Goal: Task Accomplishment & Management: Use online tool/utility

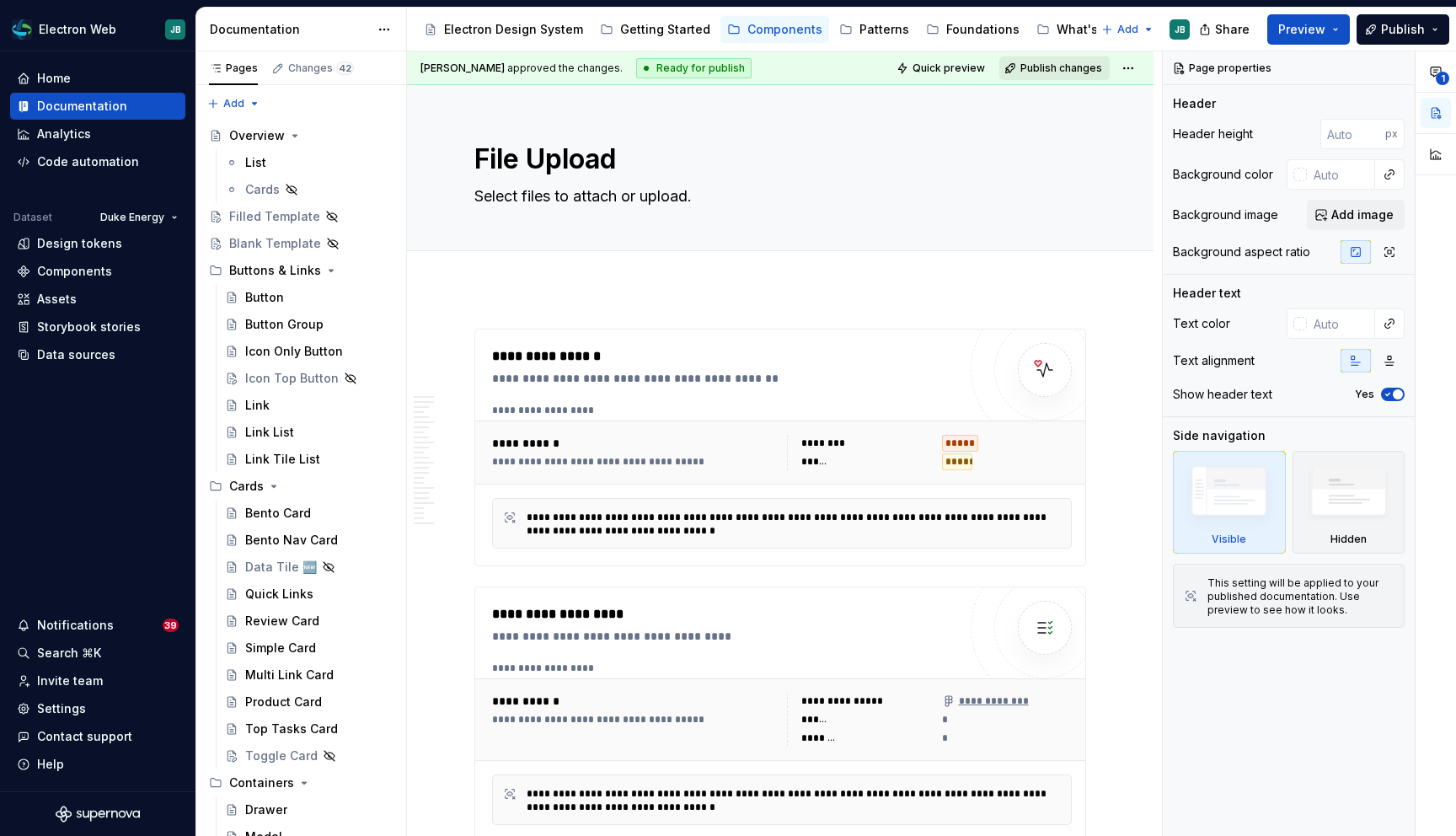
click at [1072, 65] on span "Publish changes" at bounding box center [1062, 68] width 82 height 13
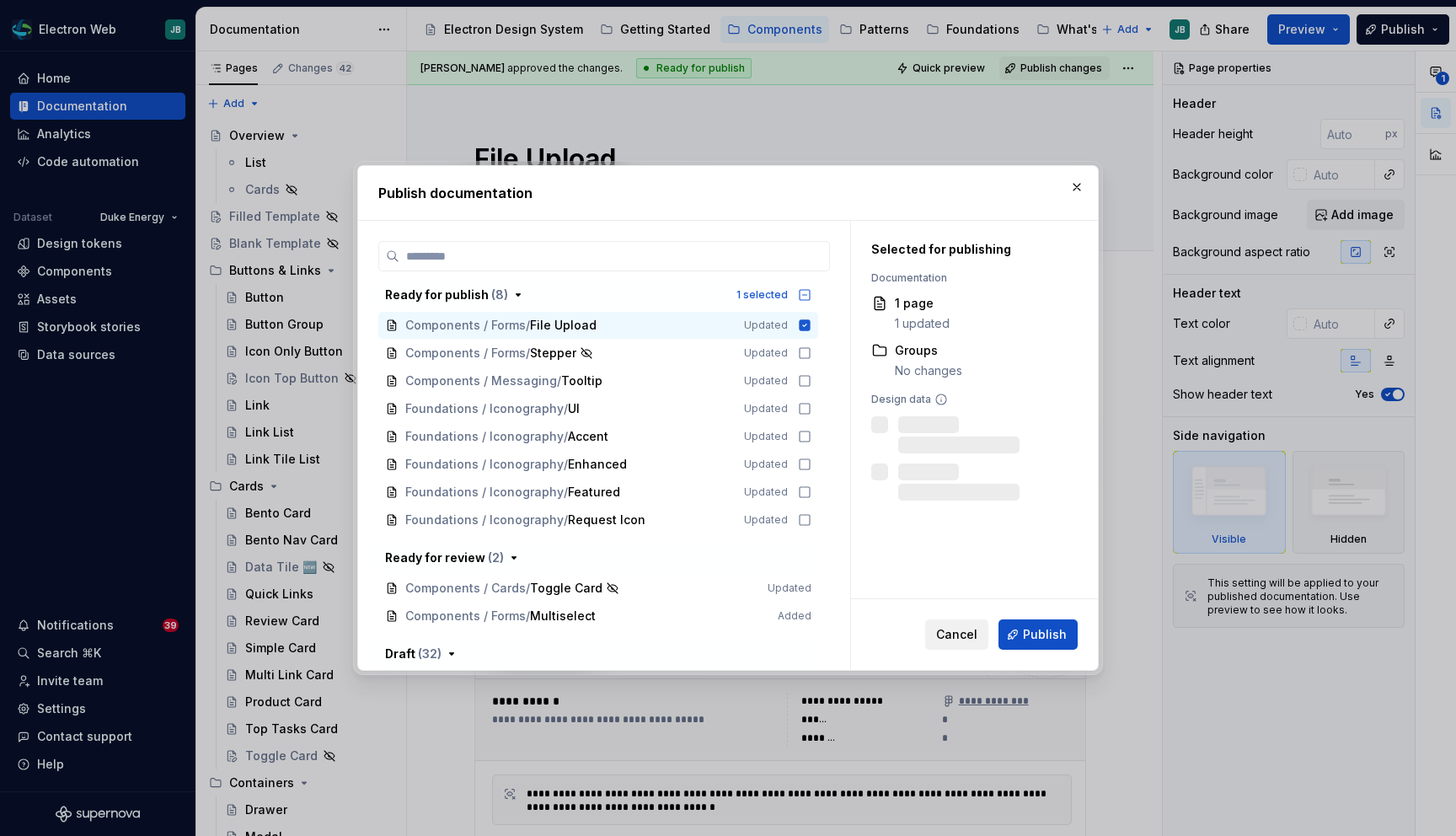
click at [963, 629] on span "Cancel" at bounding box center [956, 634] width 41 height 17
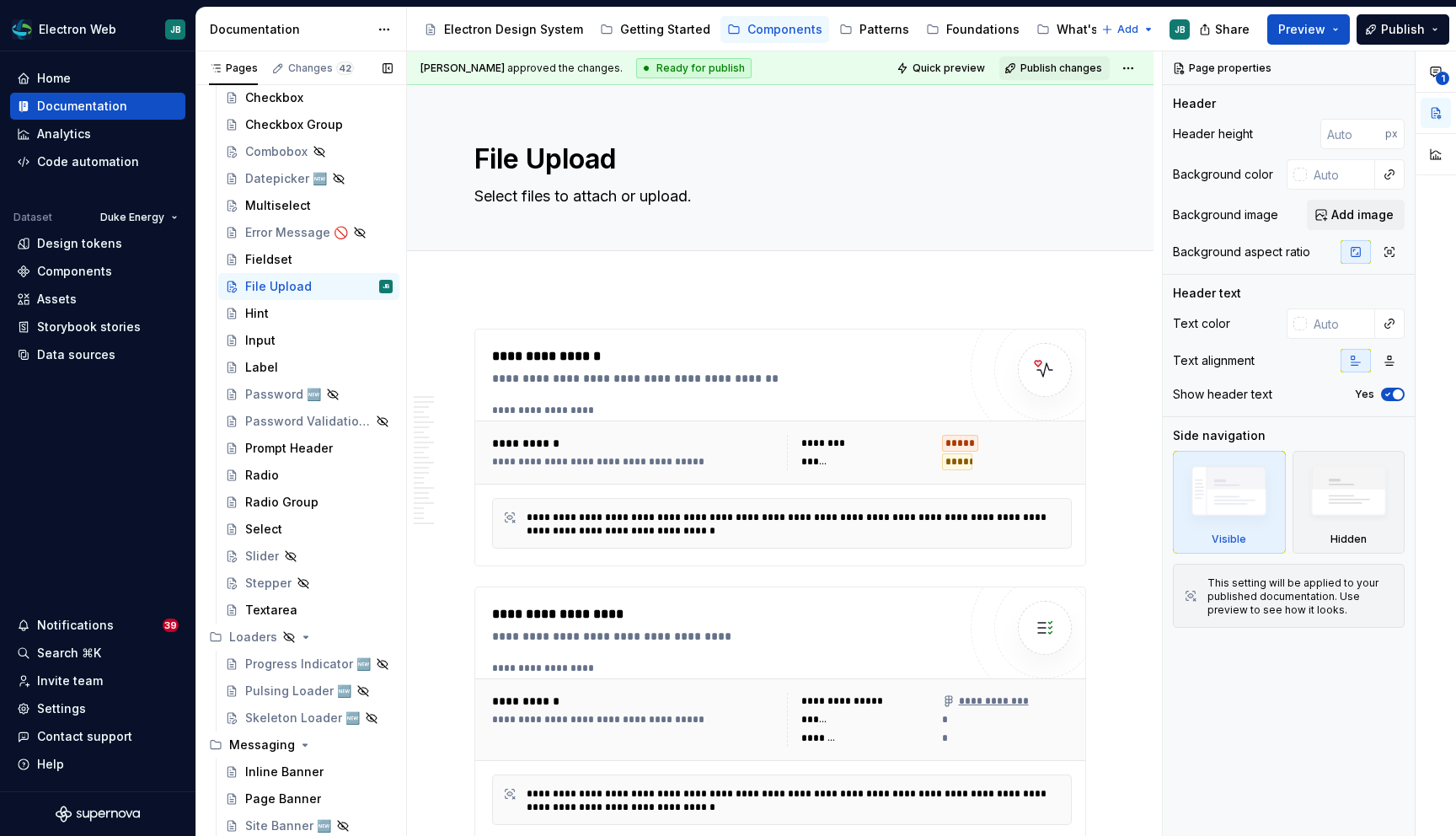
scroll to position [1324, 0]
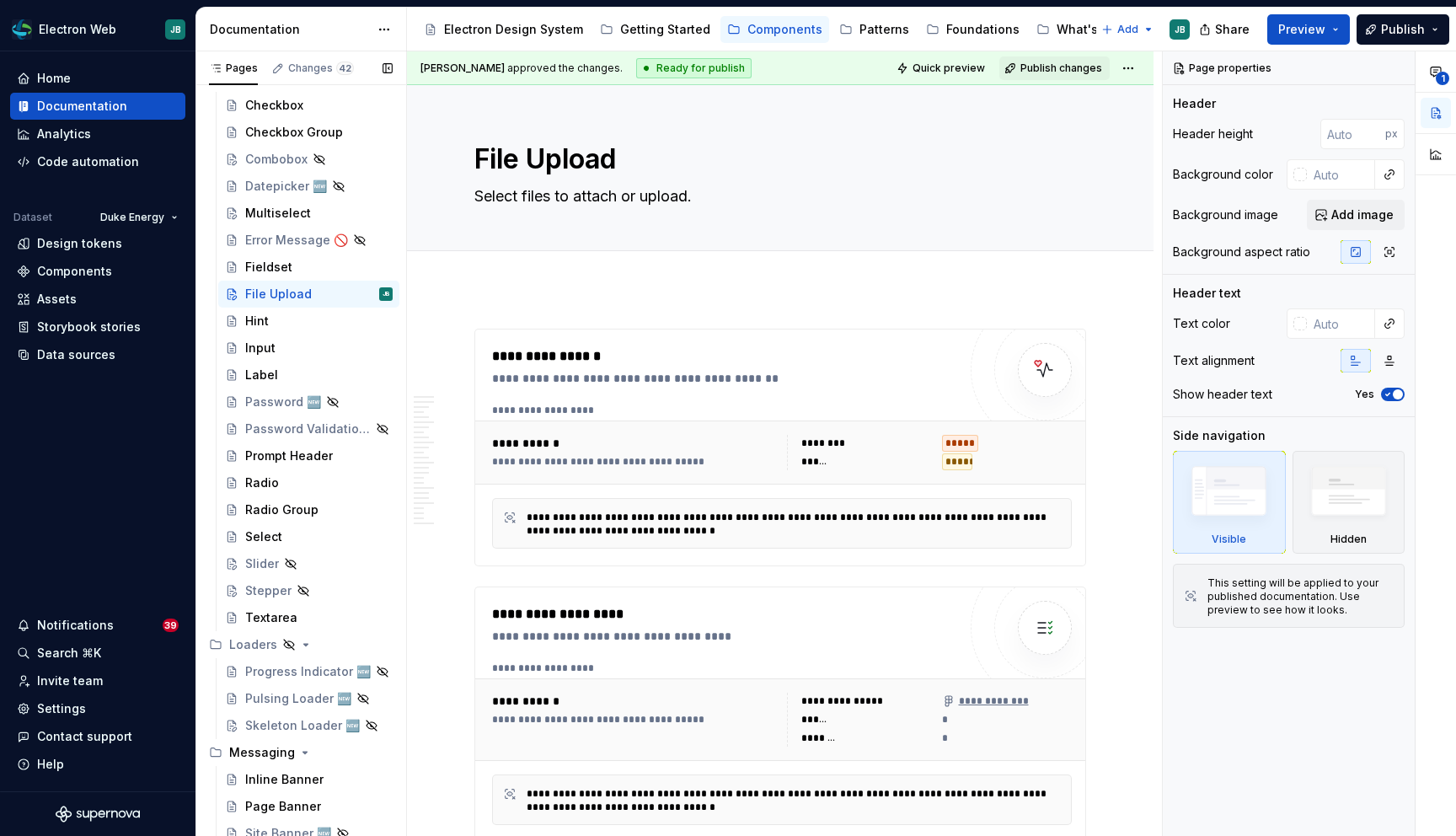
click at [0, 0] on button "Page tree" at bounding box center [0, 0] width 0 height 0
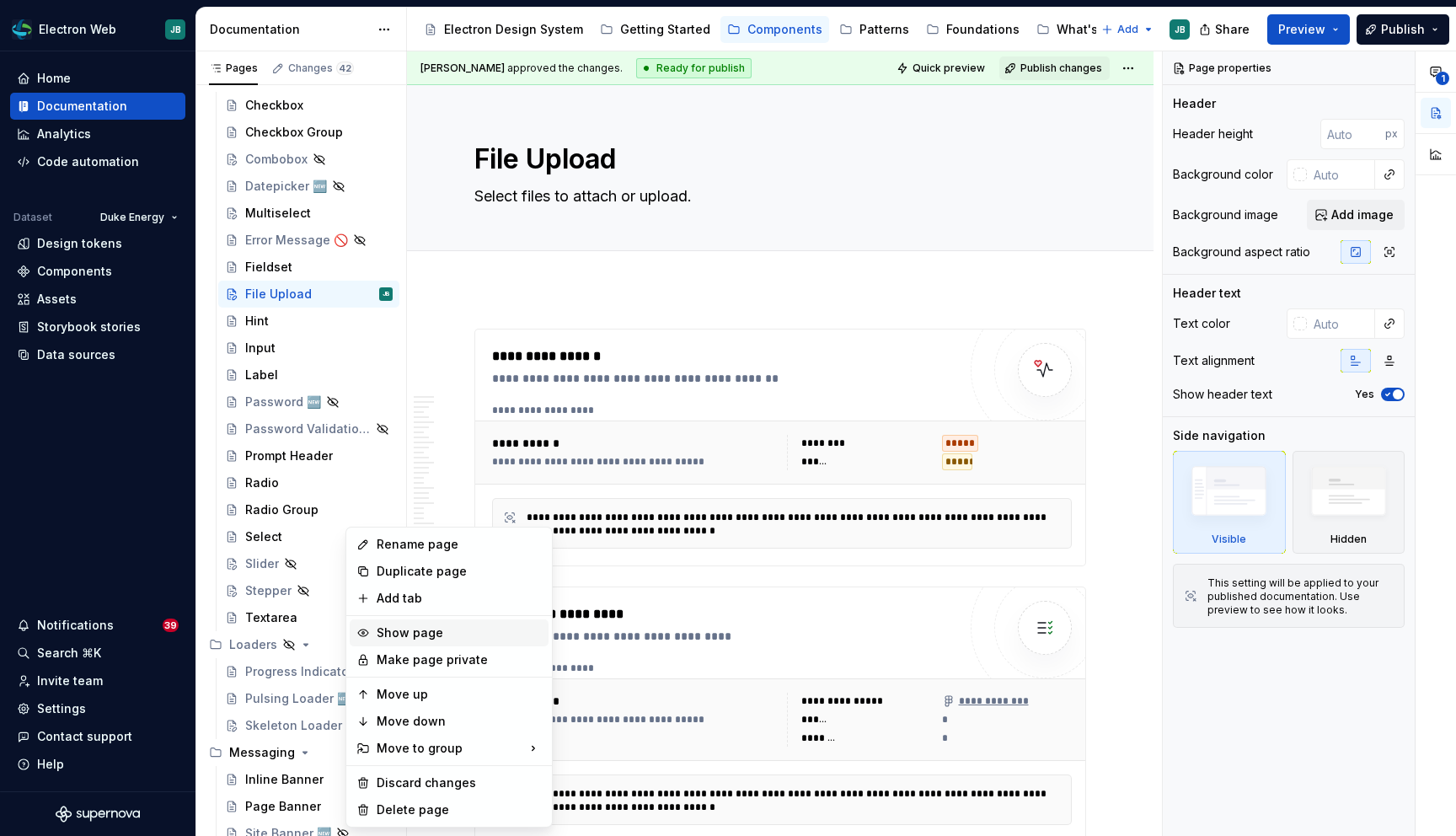
click at [408, 630] on div "Show page" at bounding box center [459, 632] width 165 height 17
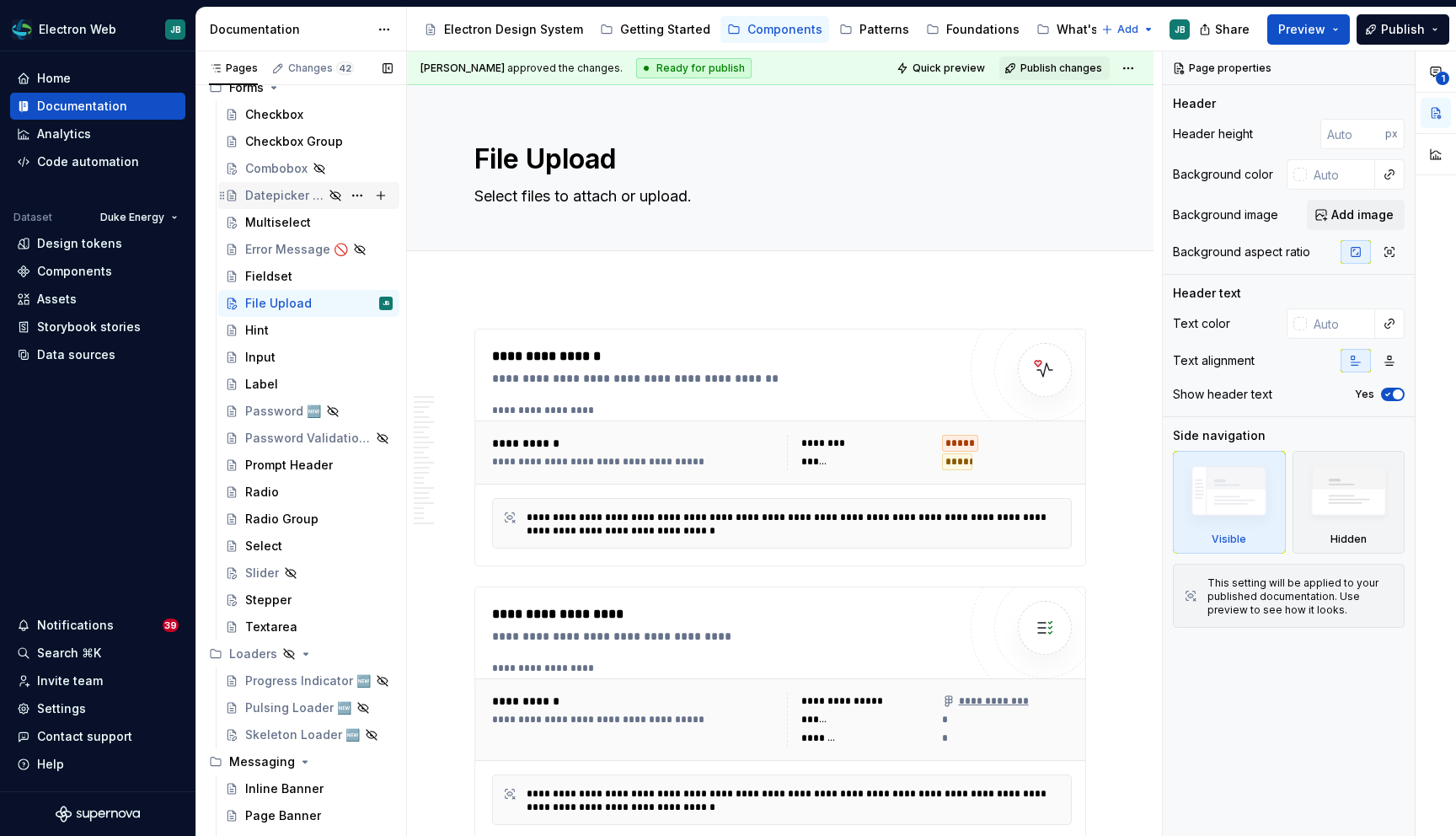
scroll to position [1322, 0]
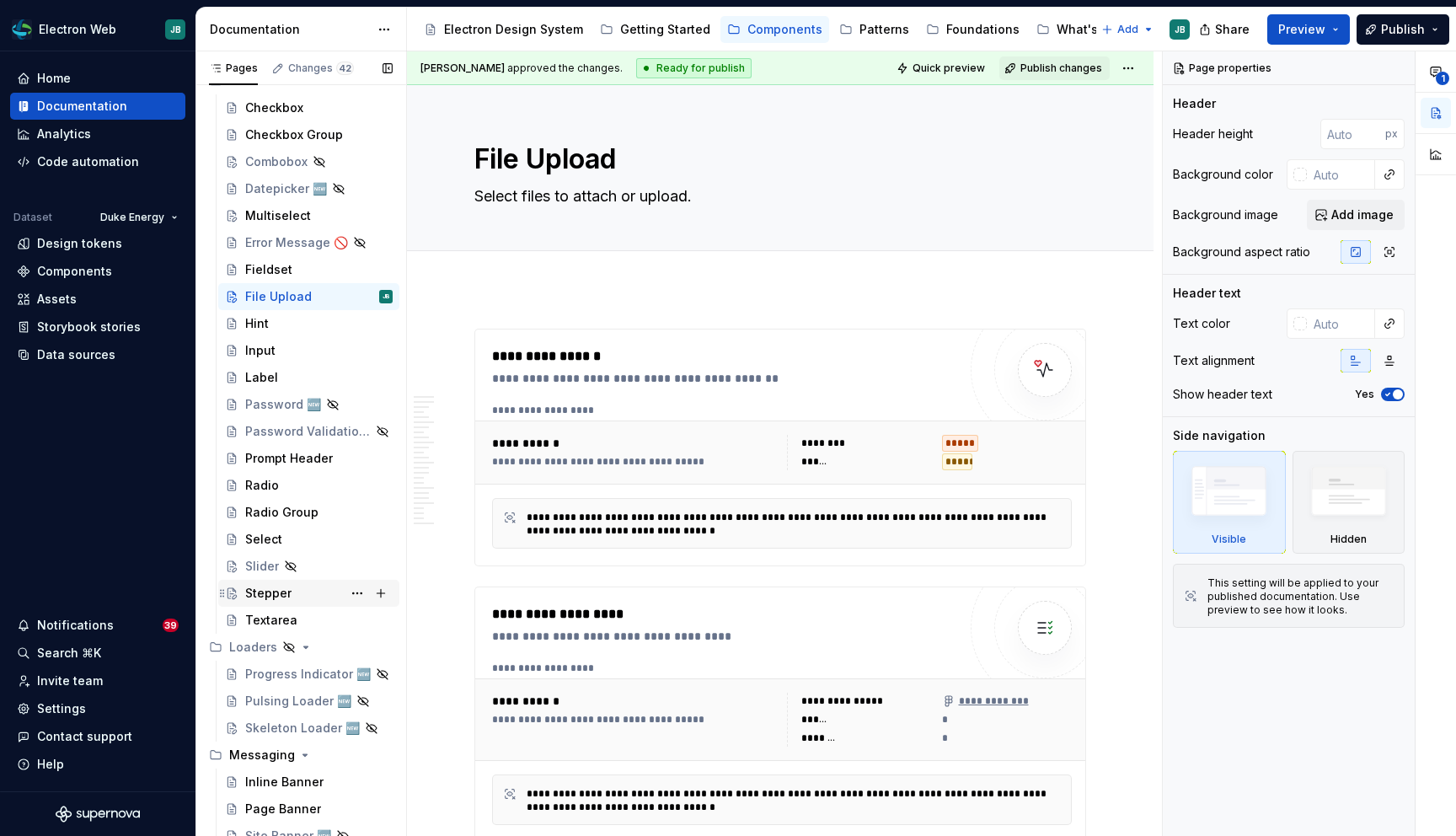
click at [309, 591] on div "Stepper" at bounding box center [318, 593] width 147 height 24
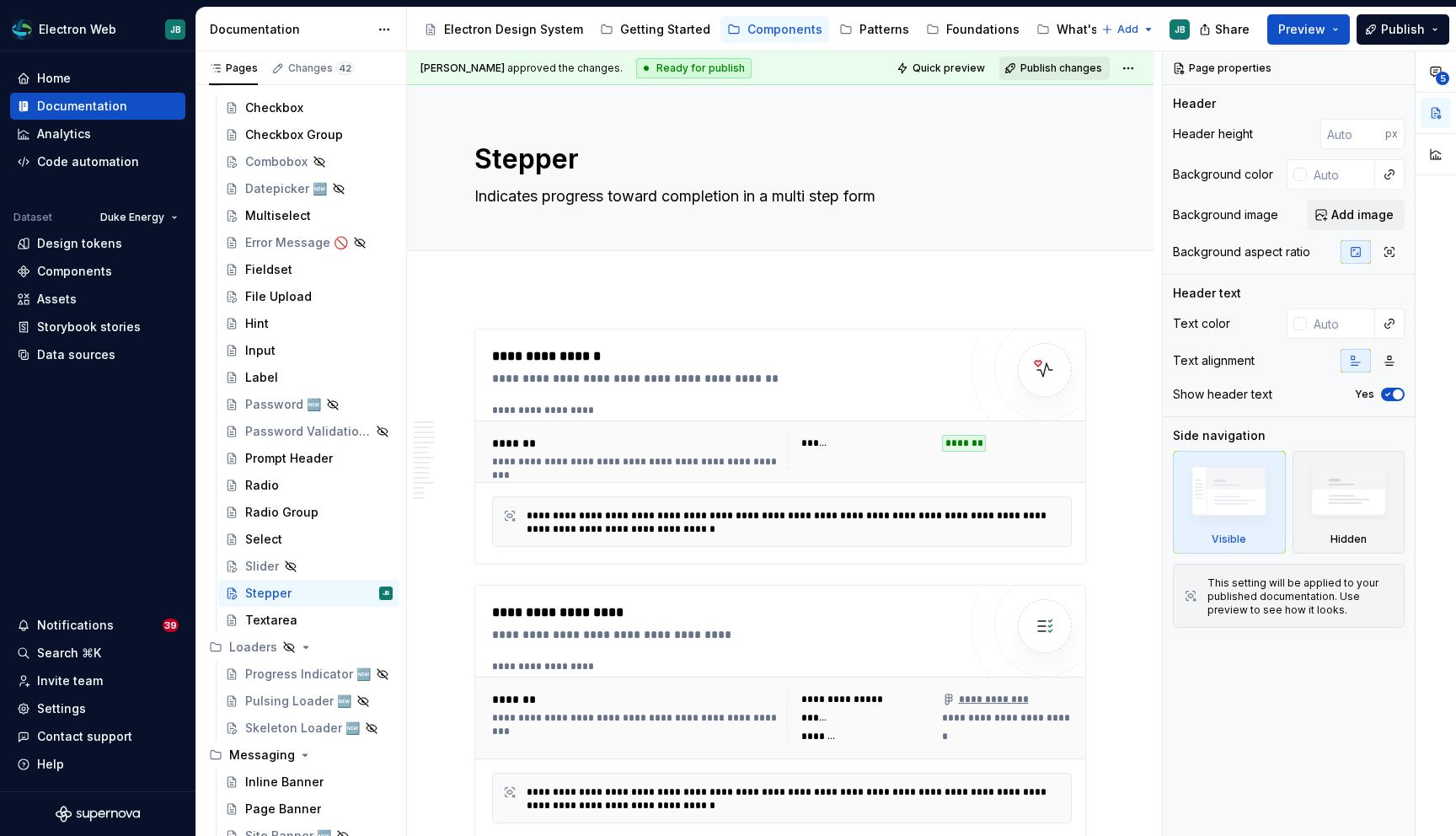
click at [1065, 65] on span "Publish changes" at bounding box center [1062, 68] width 82 height 13
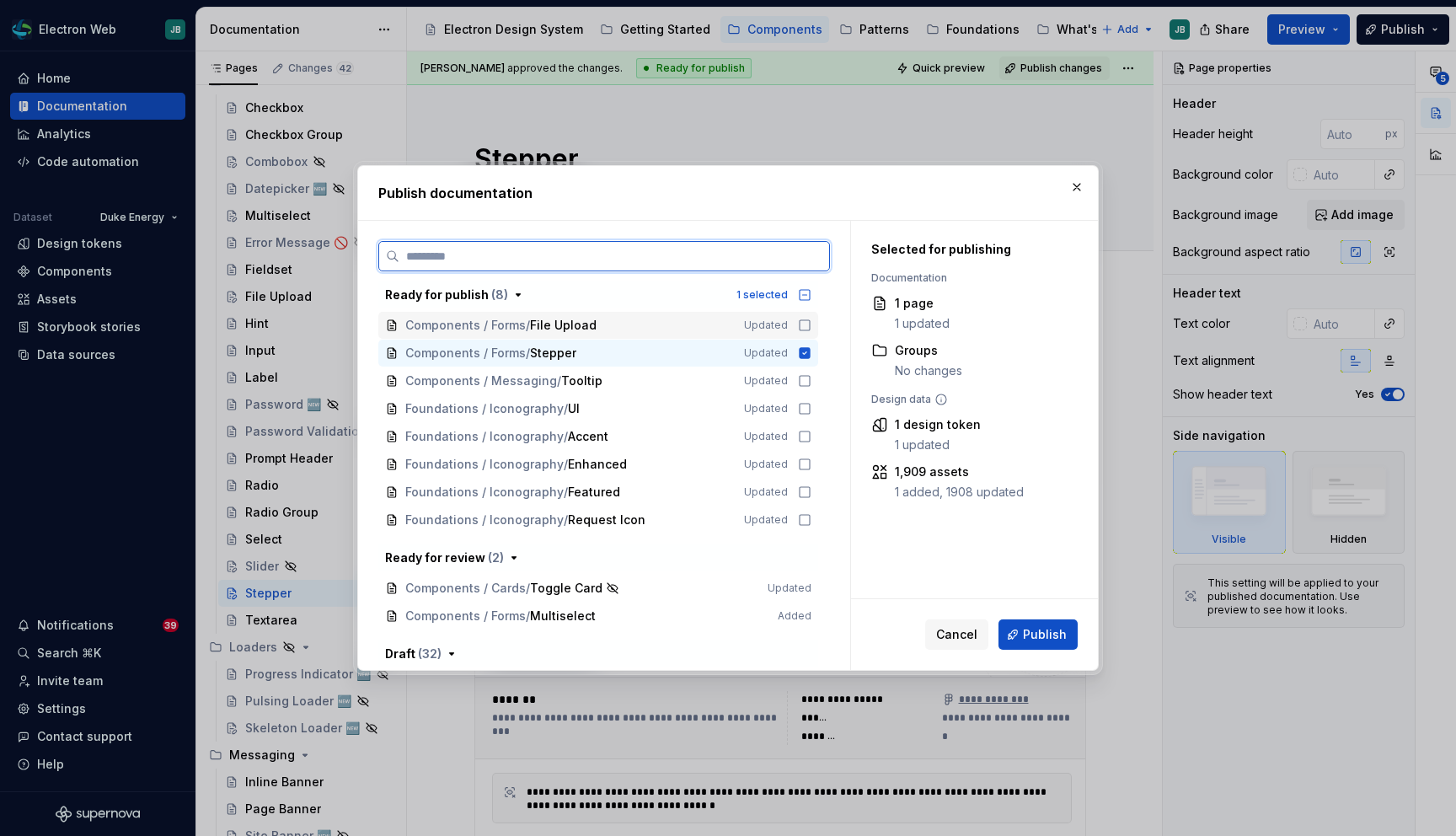
click at [812, 323] on icon at bounding box center [804, 324] width 13 height 13
click at [812, 407] on icon at bounding box center [804, 408] width 13 height 13
click at [810, 432] on icon at bounding box center [805, 437] width 10 height 10
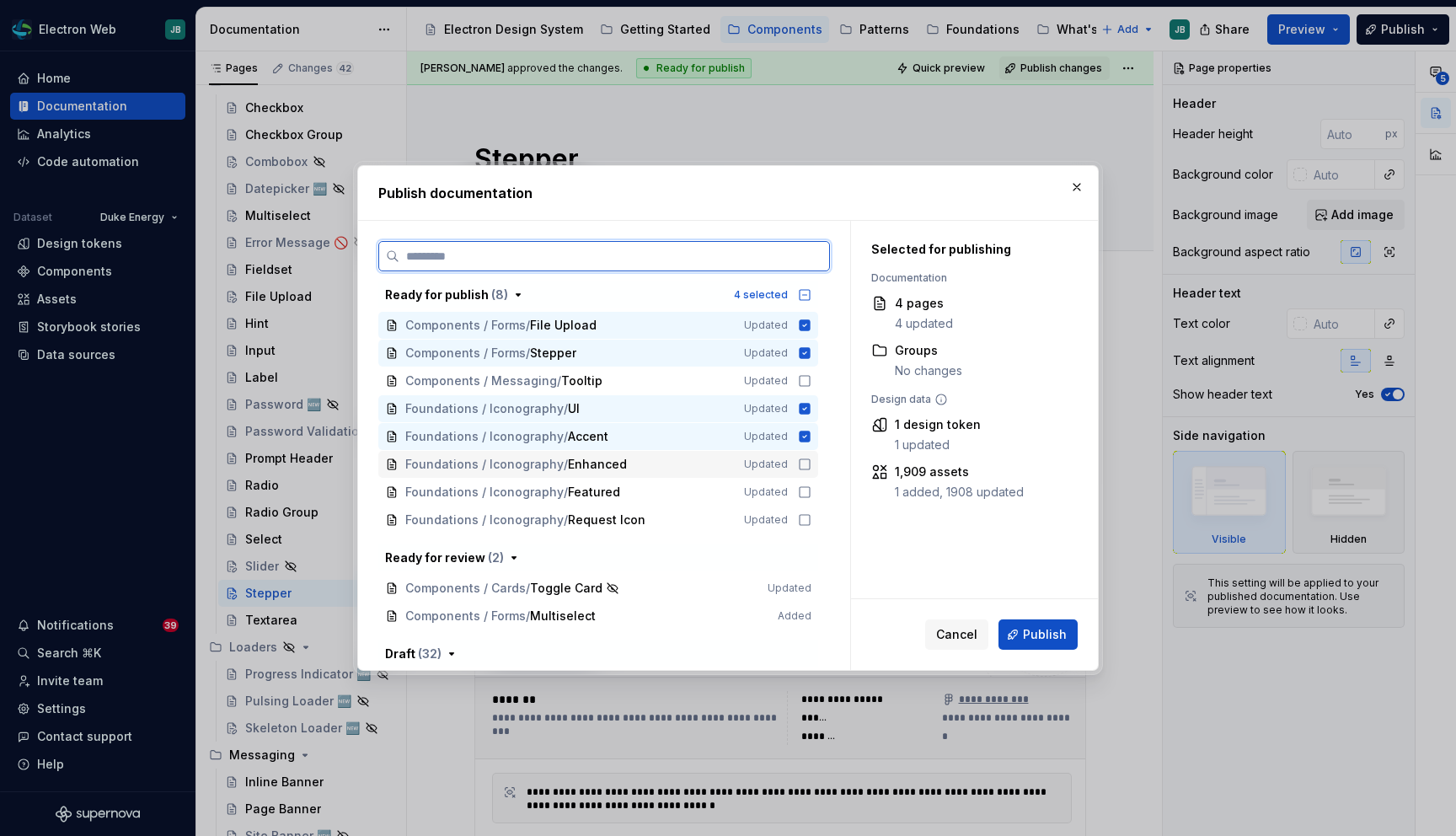
click at [812, 464] on icon at bounding box center [804, 464] width 13 height 13
click at [812, 492] on icon at bounding box center [804, 492] width 13 height 13
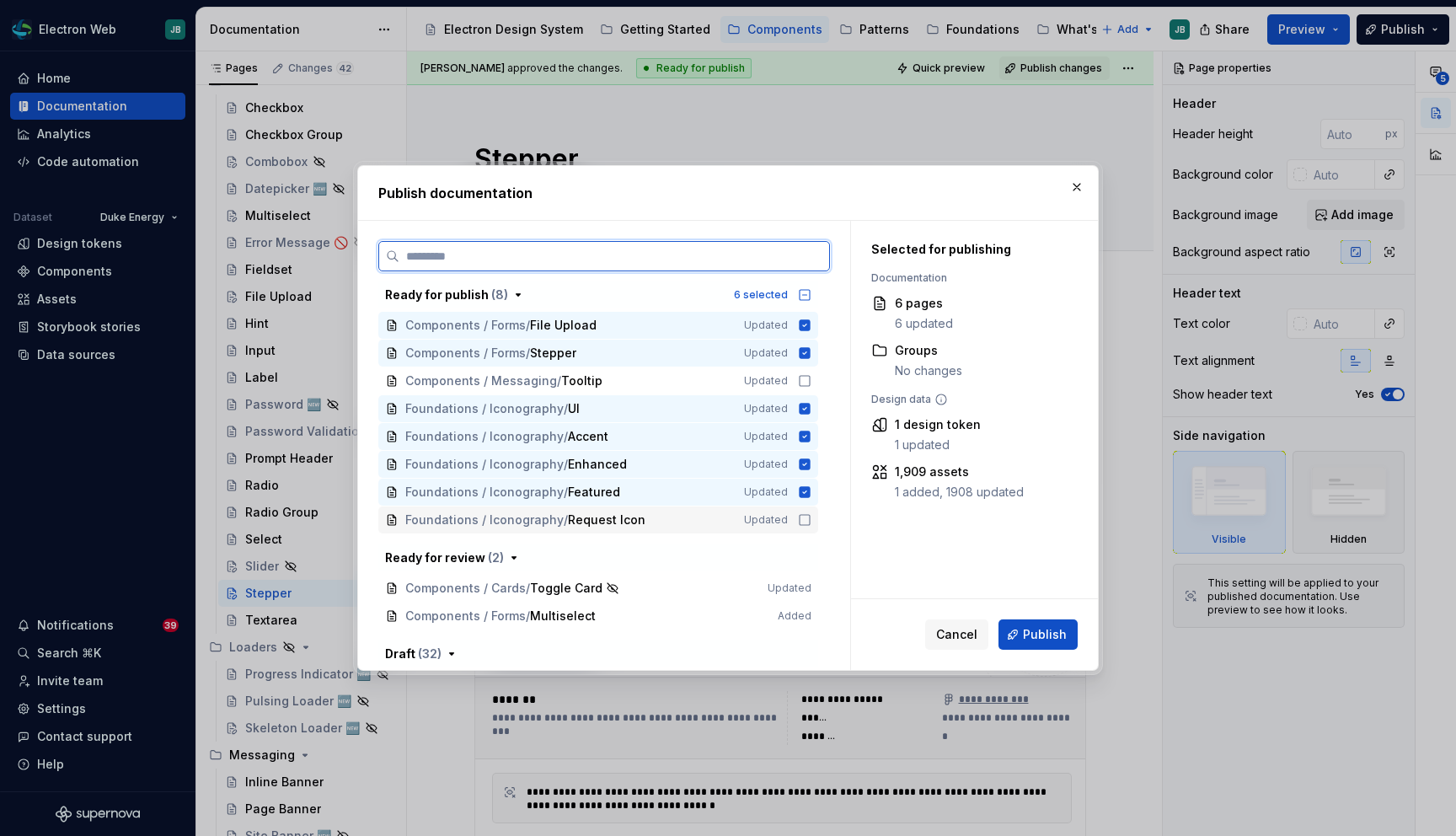
click at [812, 519] on icon at bounding box center [804, 520] width 13 height 13
click at [1045, 635] on span "Publish" at bounding box center [1044, 634] width 44 height 17
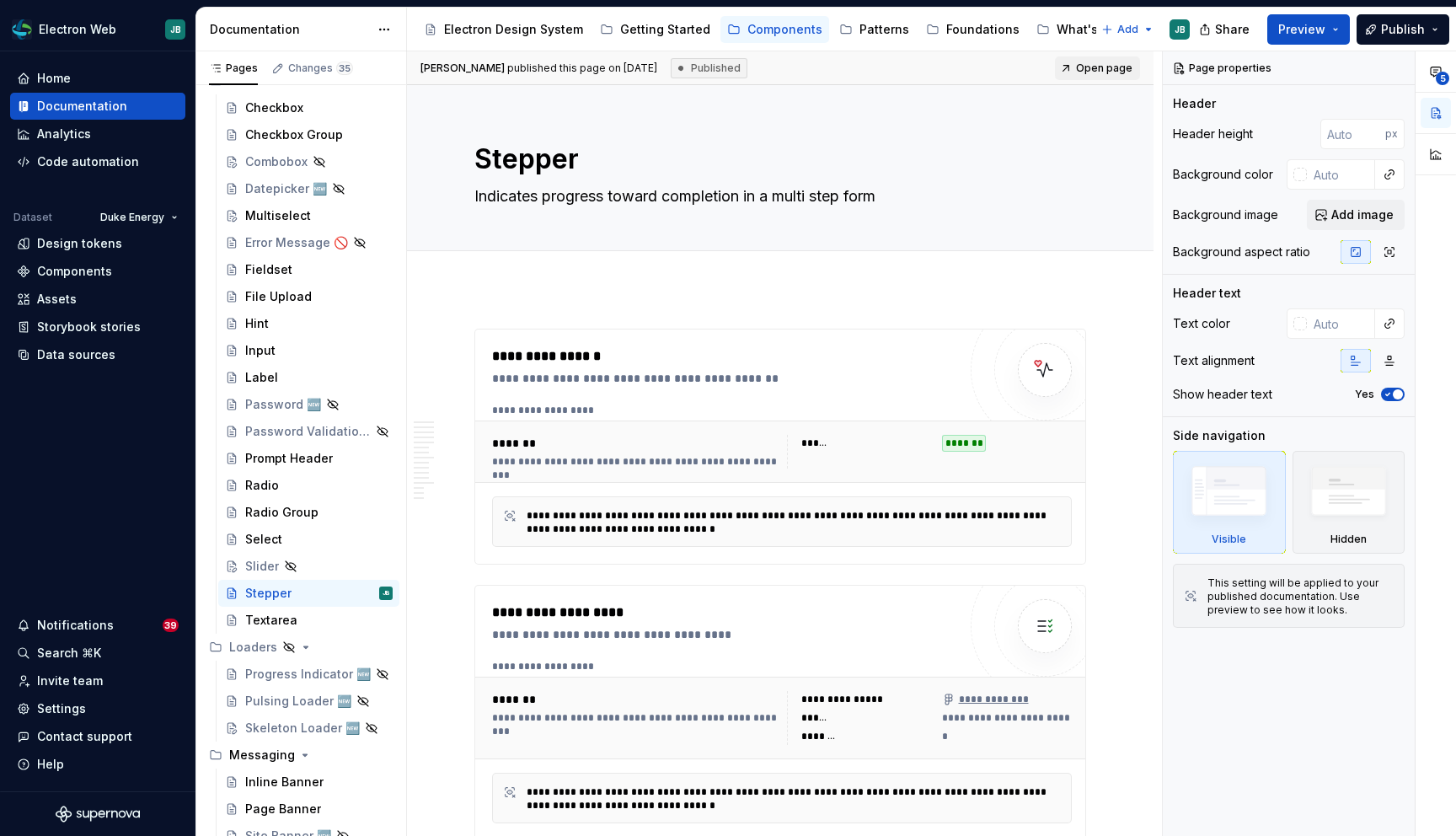
type textarea "*"
